Goal: Use online tool/utility: Utilize a website feature to perform a specific function

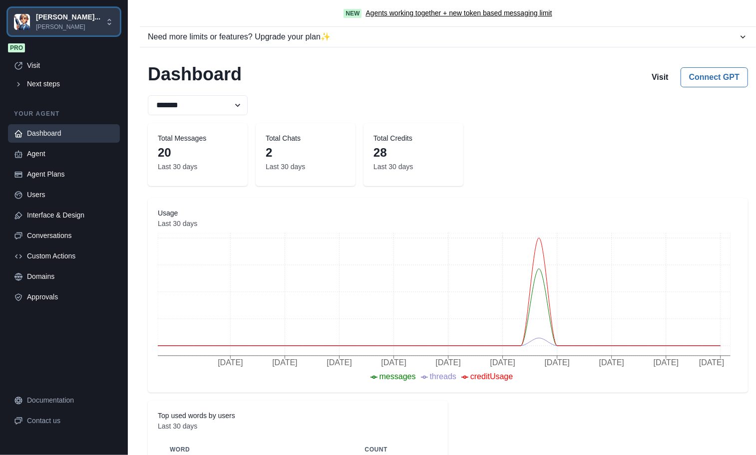
click at [108, 24] on icon at bounding box center [109, 21] width 9 height 9
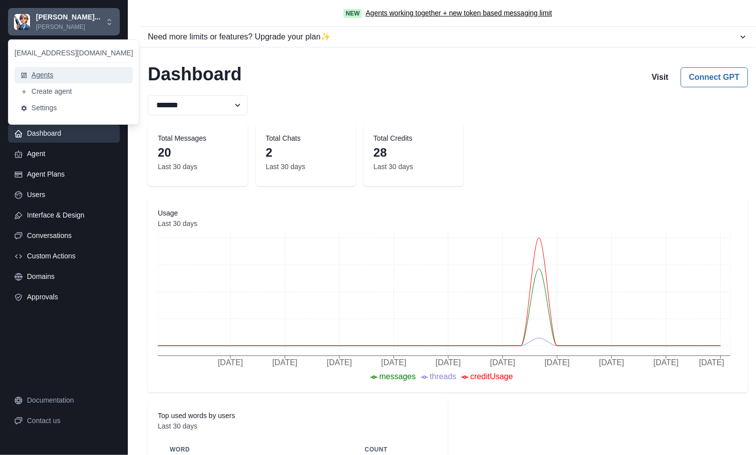
click at [88, 68] on button "Agents" at bounding box center [73, 75] width 118 height 16
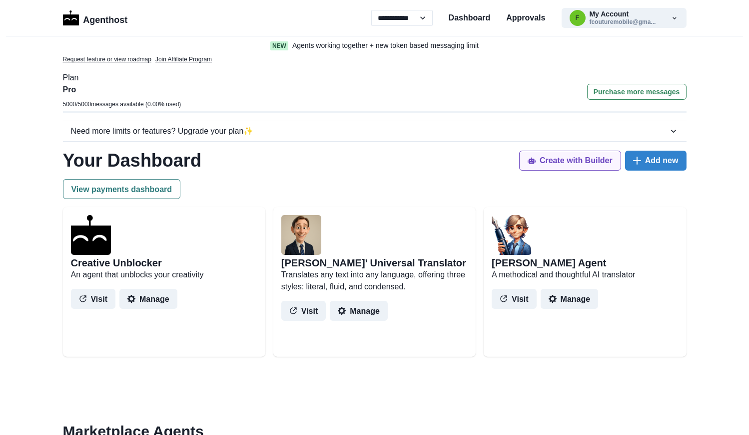
click at [602, 160] on button "Create with Builder" at bounding box center [570, 161] width 102 height 20
click at [609, 158] on button "Create with Builder" at bounding box center [570, 161] width 102 height 20
click at [537, 274] on p "A methodical and thoughtful AI translator" at bounding box center [584, 274] width 186 height 12
click at [513, 252] on img at bounding box center [511, 234] width 40 height 40
click at [514, 296] on button "Visit" at bounding box center [513, 298] width 45 height 20
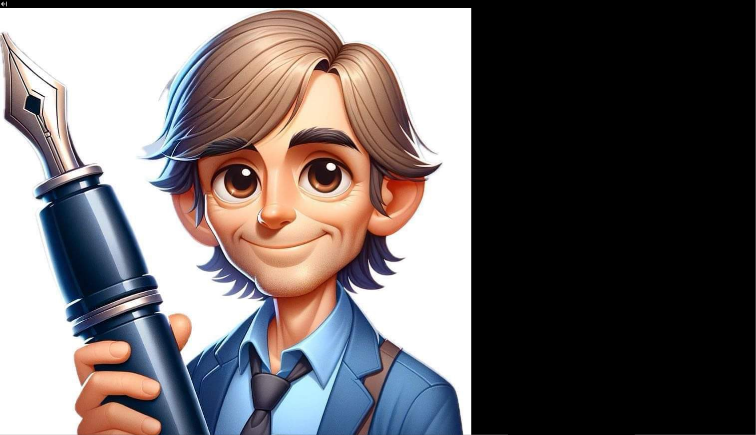
scroll to position [251, 0]
drag, startPoint x: 260, startPoint y: 29, endPoint x: 637, endPoint y: 48, distance: 377.0
drag, startPoint x: 279, startPoint y: 118, endPoint x: 413, endPoint y: 159, distance: 140.1
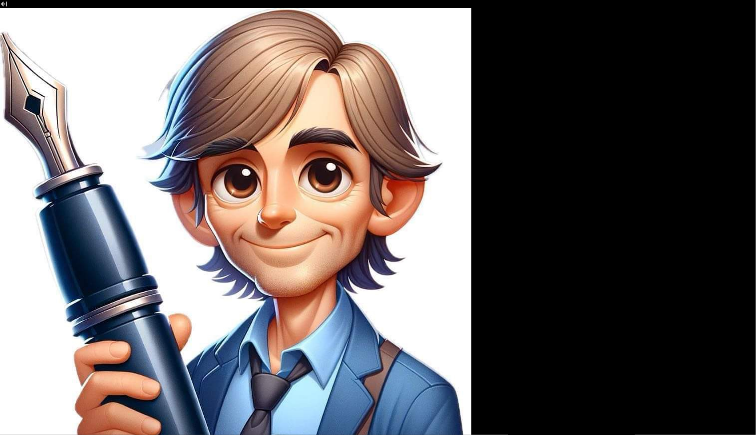
drag, startPoint x: 268, startPoint y: 187, endPoint x: 423, endPoint y: 280, distance: 180.5
drag, startPoint x: 289, startPoint y: 194, endPoint x: 410, endPoint y: 221, distance: 123.9
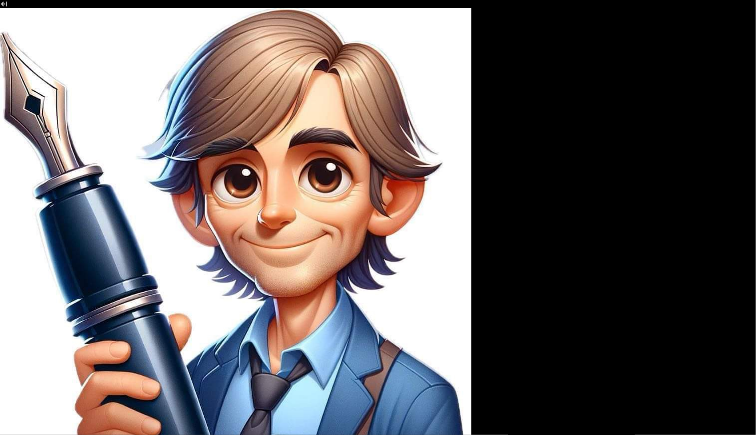
drag, startPoint x: 292, startPoint y: 246, endPoint x: 472, endPoint y: 273, distance: 182.3
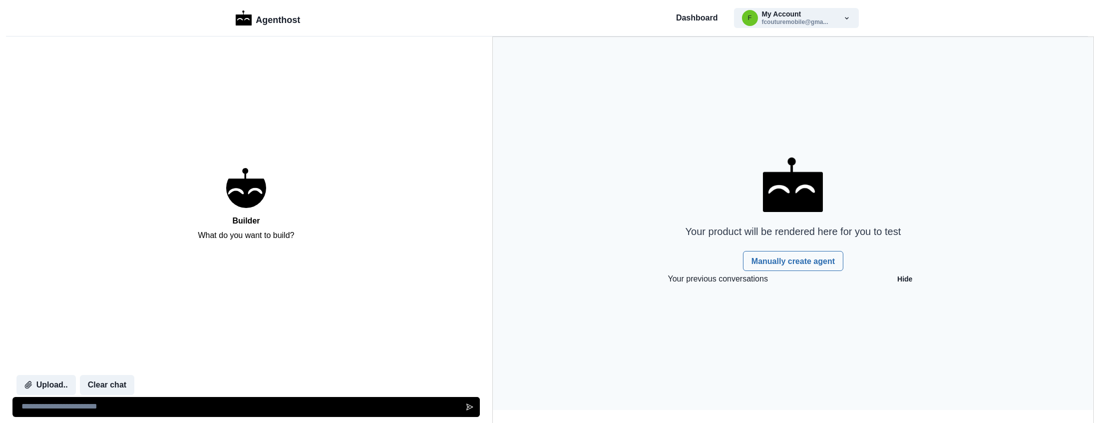
click at [152, 414] on textarea at bounding box center [246, 407] width 468 height 20
type textarea "**********"
click at [469, 408] on icon "Send message" at bounding box center [469, 406] width 7 height 7
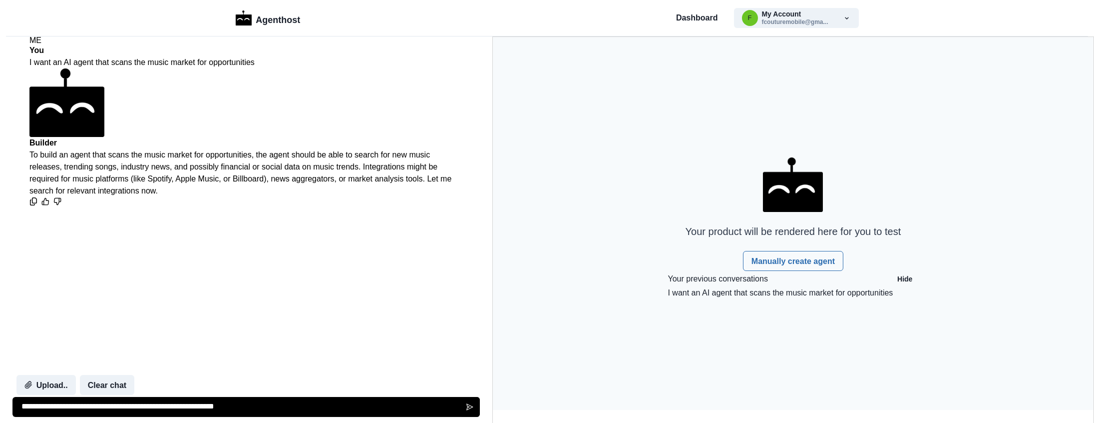
click at [171, 387] on div "Upload.. Clear chat" at bounding box center [246, 385] width 468 height 20
click at [131, 401] on textarea "**********" at bounding box center [246, 407] width 468 height 20
type textarea "********"
